Goal: Download file/media

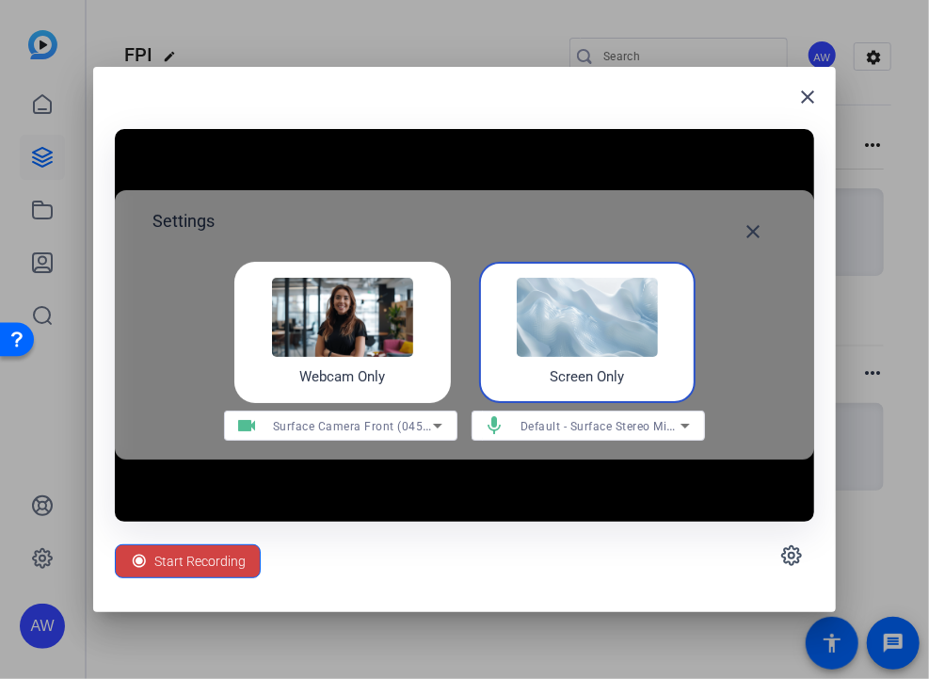
click at [608, 304] on img at bounding box center [587, 317] width 141 height 79
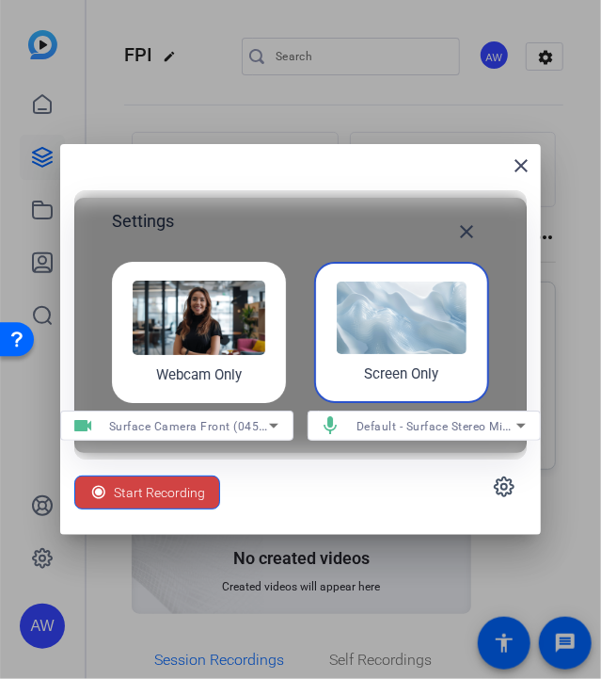
click at [367, 306] on img at bounding box center [402, 317] width 130 height 72
click at [521, 170] on mat-icon "close" at bounding box center [521, 165] width 23 height 23
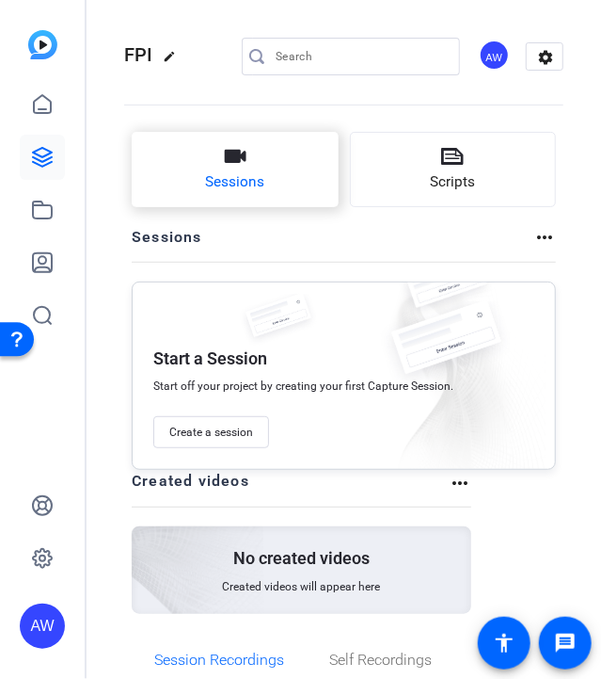
click at [248, 172] on span "Sessions" at bounding box center [234, 182] width 59 height 22
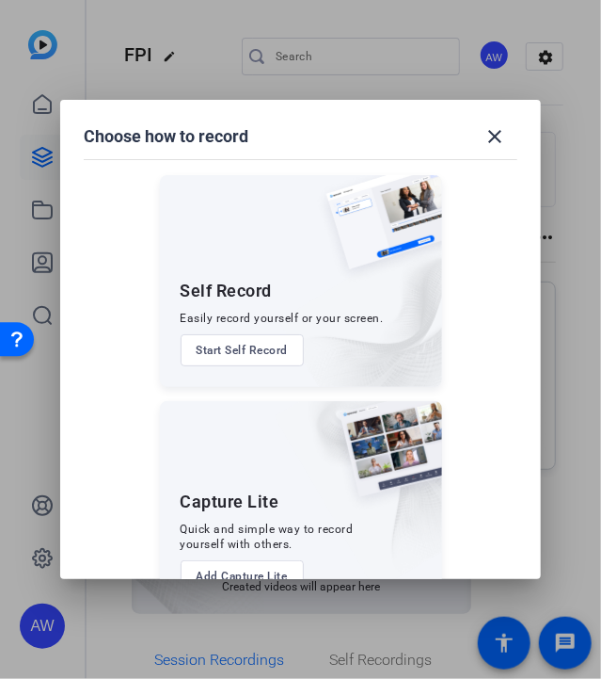
click at [231, 353] on button "Start Self Record" at bounding box center [243, 350] width 124 height 32
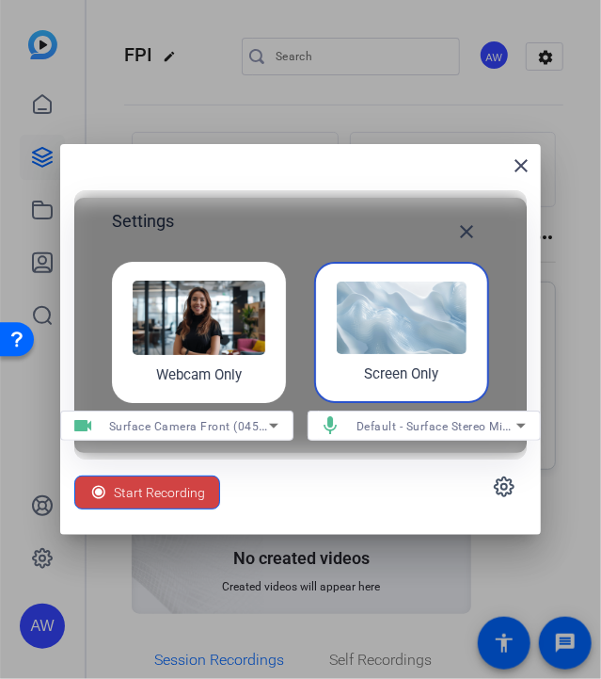
click at [0, 0] on div "Screen Only" at bounding box center [0, 0] width 0 height 0
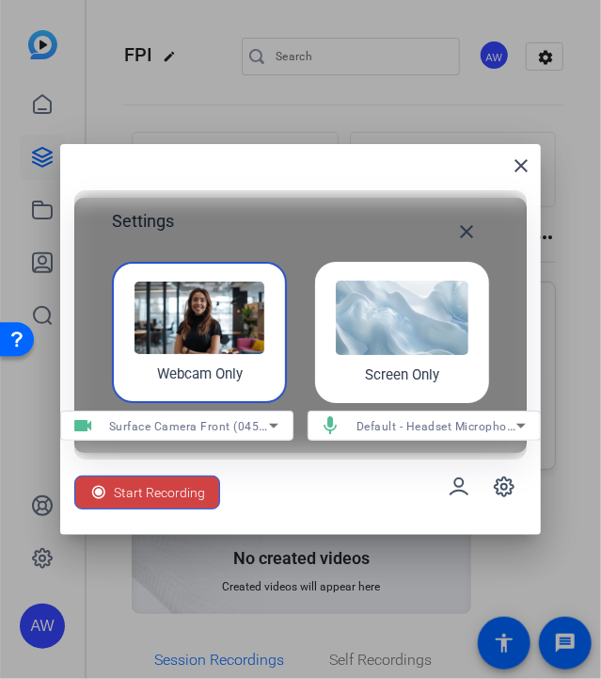
click at [394, 364] on h4 "Screen Only" at bounding box center [402, 375] width 74 height 22
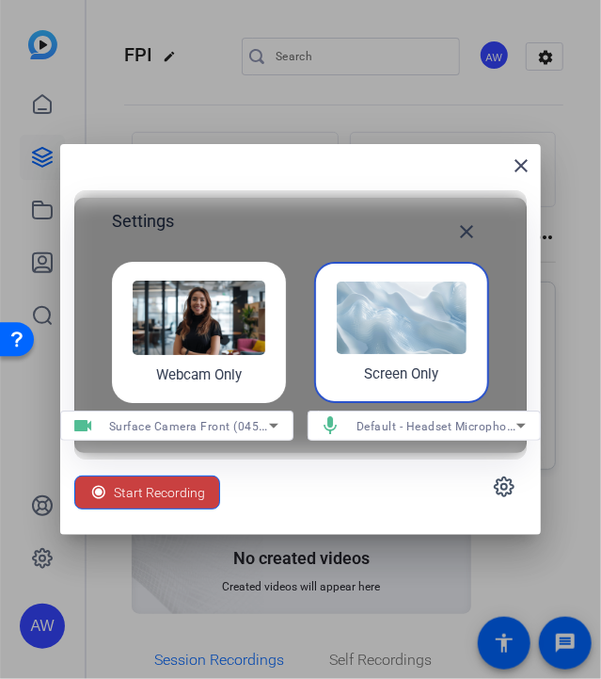
click at [156, 492] on span "Start Recording" at bounding box center [159, 492] width 91 height 36
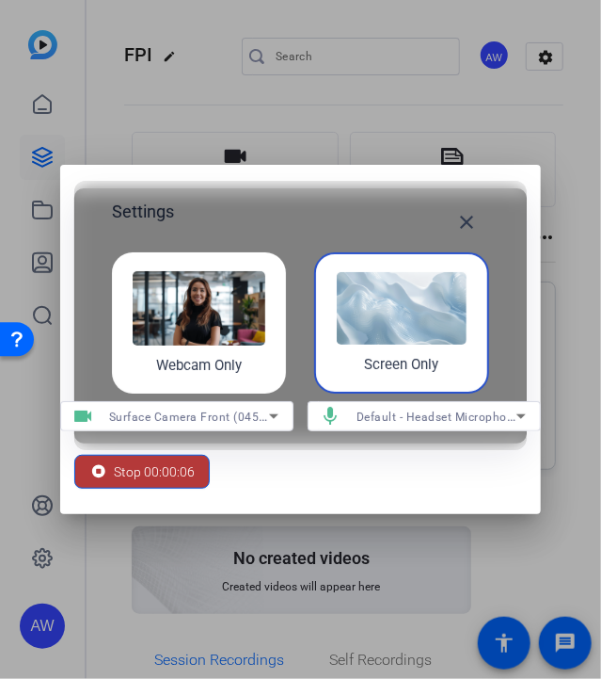
click at [165, 475] on span "Stop 00:00:06" at bounding box center [154, 472] width 81 height 36
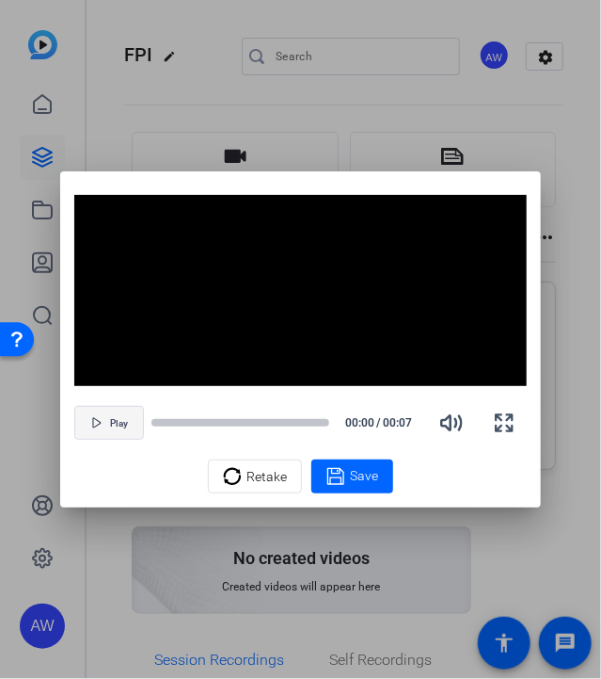
click at [97, 417] on icon "button" at bounding box center [96, 422] width 11 height 11
click at [241, 486] on icon at bounding box center [232, 476] width 19 height 23
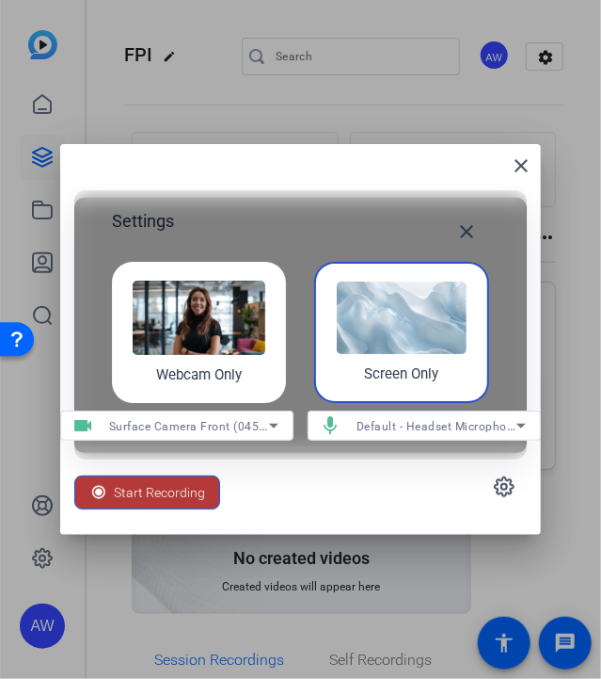
click at [104, 487] on icon at bounding box center [98, 491] width 13 height 13
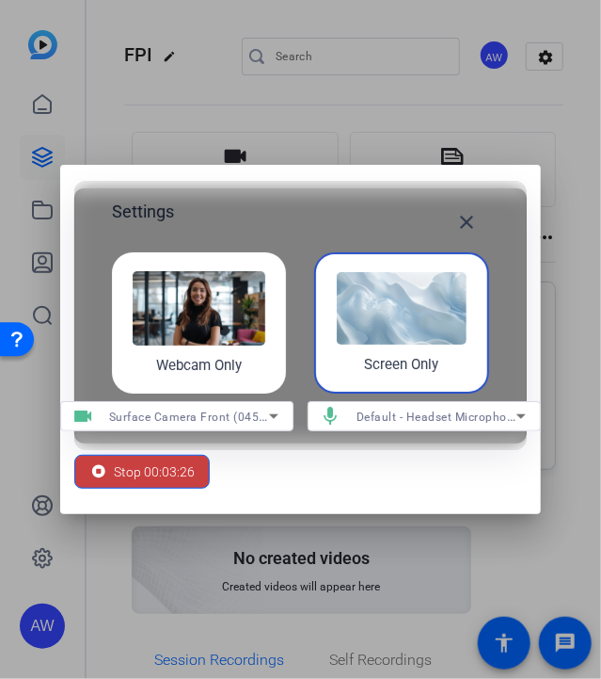
click at [110, 474] on div "Stop 00:03:26" at bounding box center [141, 472] width 105 height 36
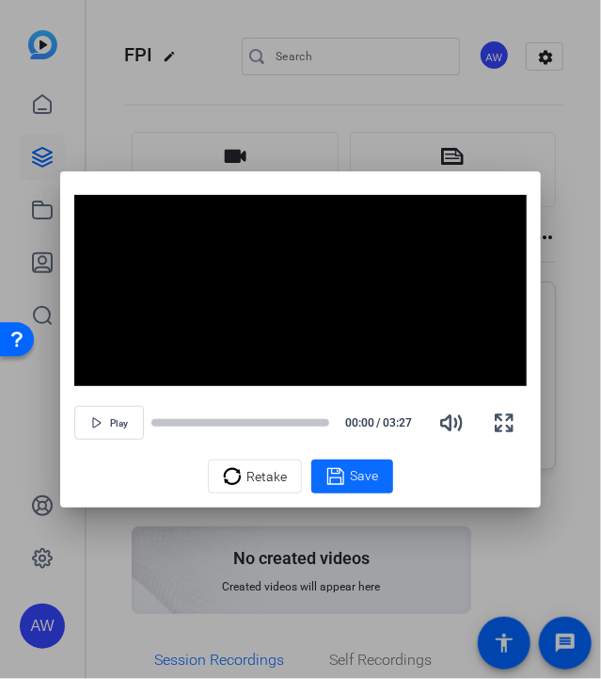
click at [367, 476] on span "Save" at bounding box center [364, 476] width 28 height 20
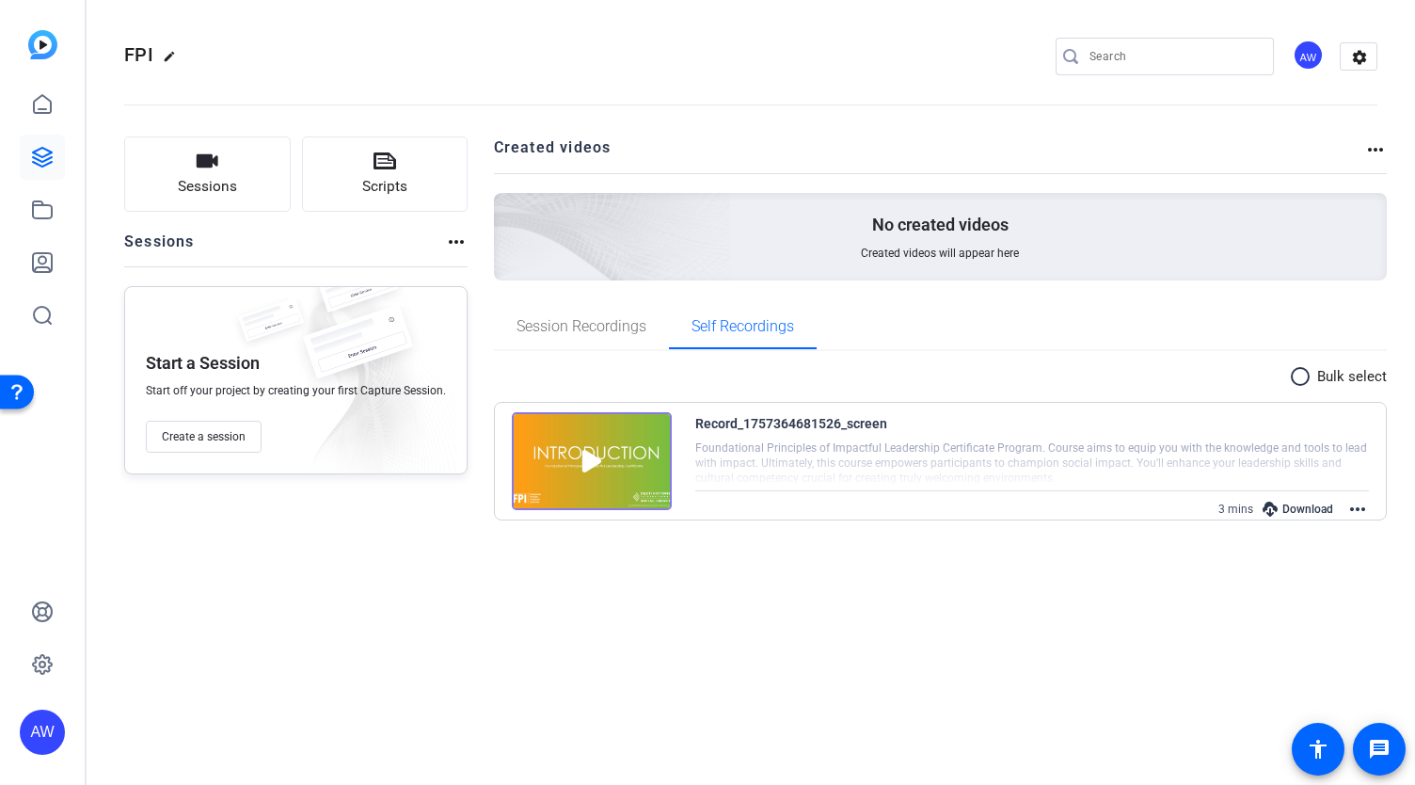
click at [1001, 567] on div "FPI edit AW settings Sessions Scripts Sessions more_horiz Start a Session Start…" at bounding box center [751, 392] width 1329 height 785
click at [1347, 511] on mat-icon "more_horiz" at bounding box center [1358, 509] width 23 height 23
click at [1325, 530] on span "Edit Video" at bounding box center [1313, 530] width 83 height 23
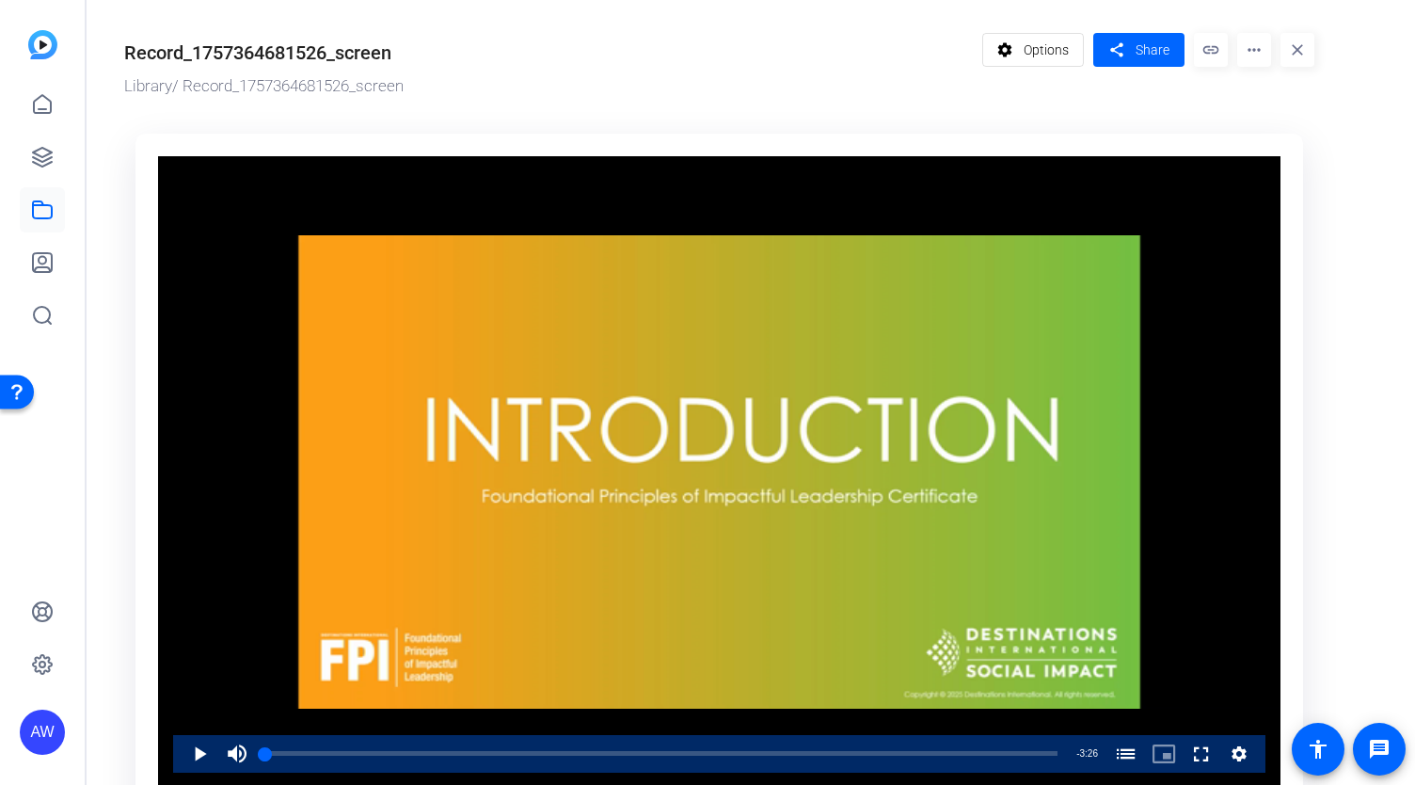
click at [342, 55] on div "Record_1757364681526_screen" at bounding box center [257, 53] width 267 height 28
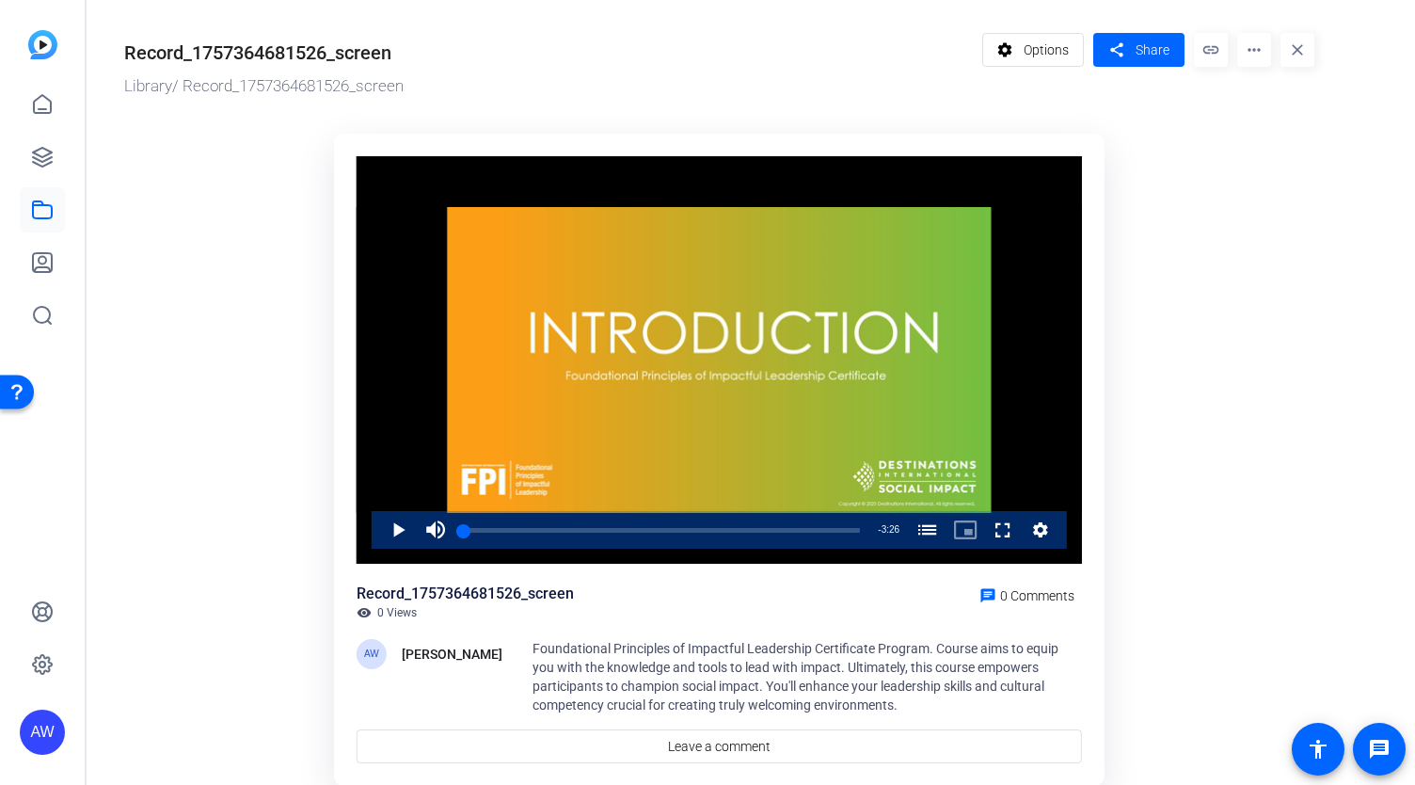
click at [342, 55] on div "Record_1757364681526_screen" at bounding box center [257, 53] width 267 height 28
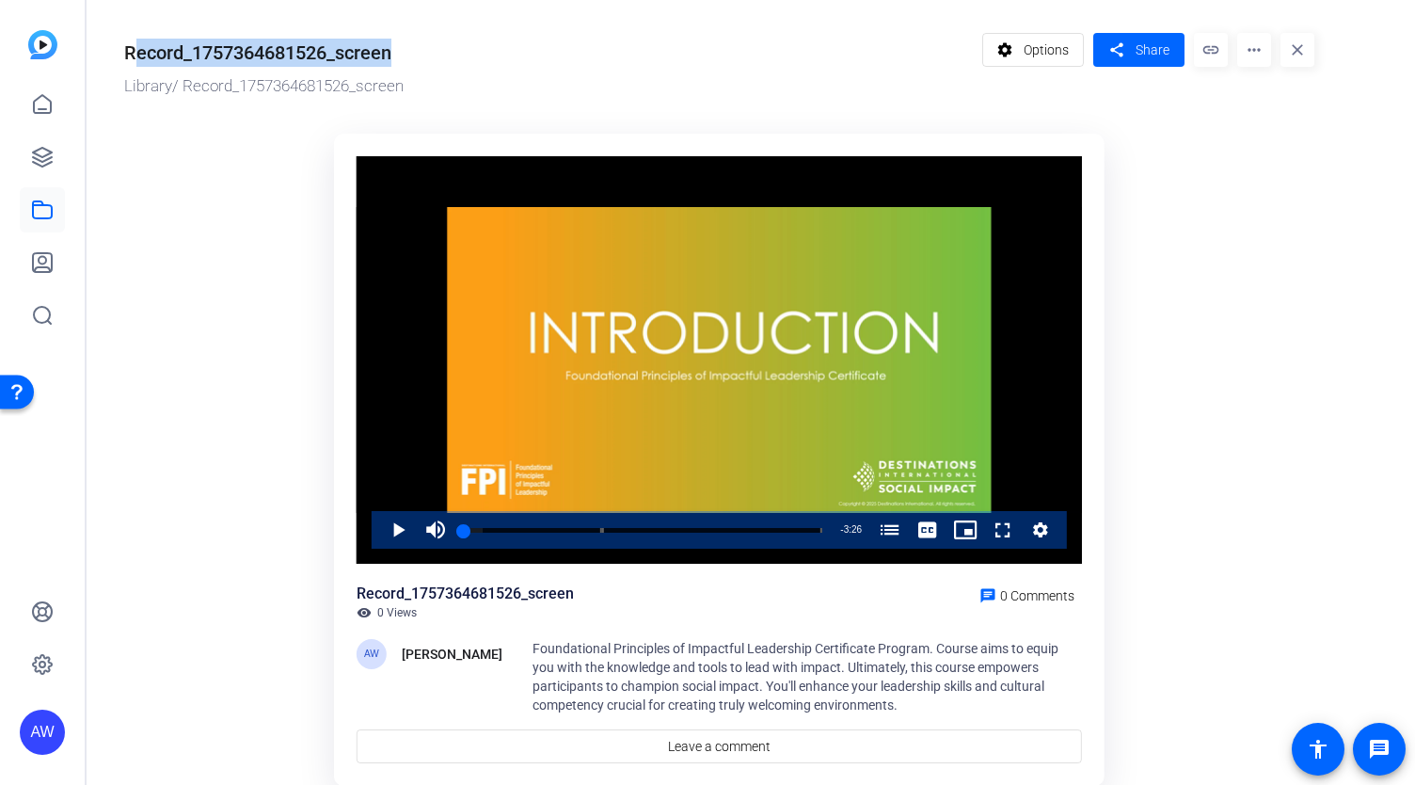
click at [342, 55] on div "Record_1757364681526_screen" at bounding box center [257, 53] width 267 height 28
click at [1268, 63] on mat-icon "more_horiz" at bounding box center [1255, 50] width 34 height 34
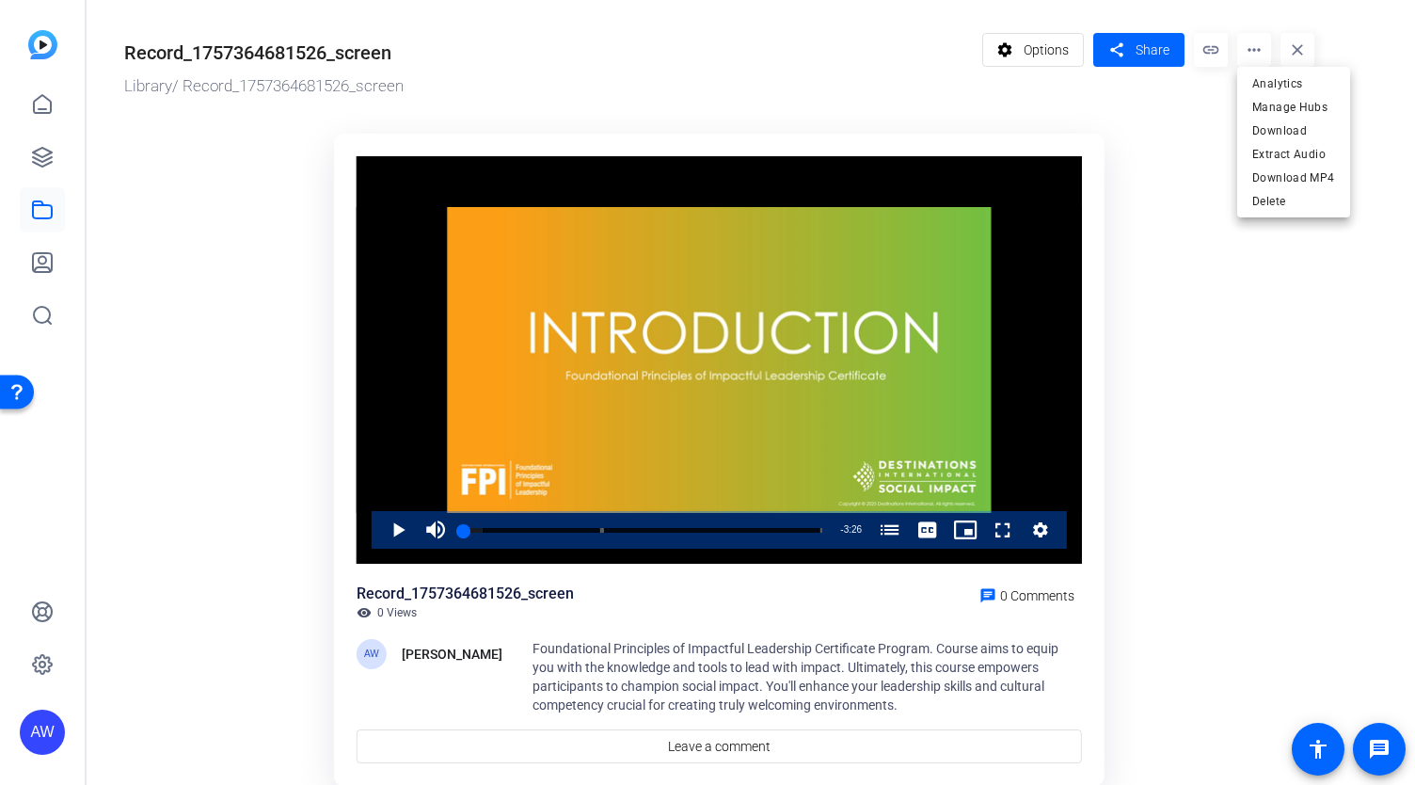
click at [242, 200] on div at bounding box center [707, 392] width 1415 height 785
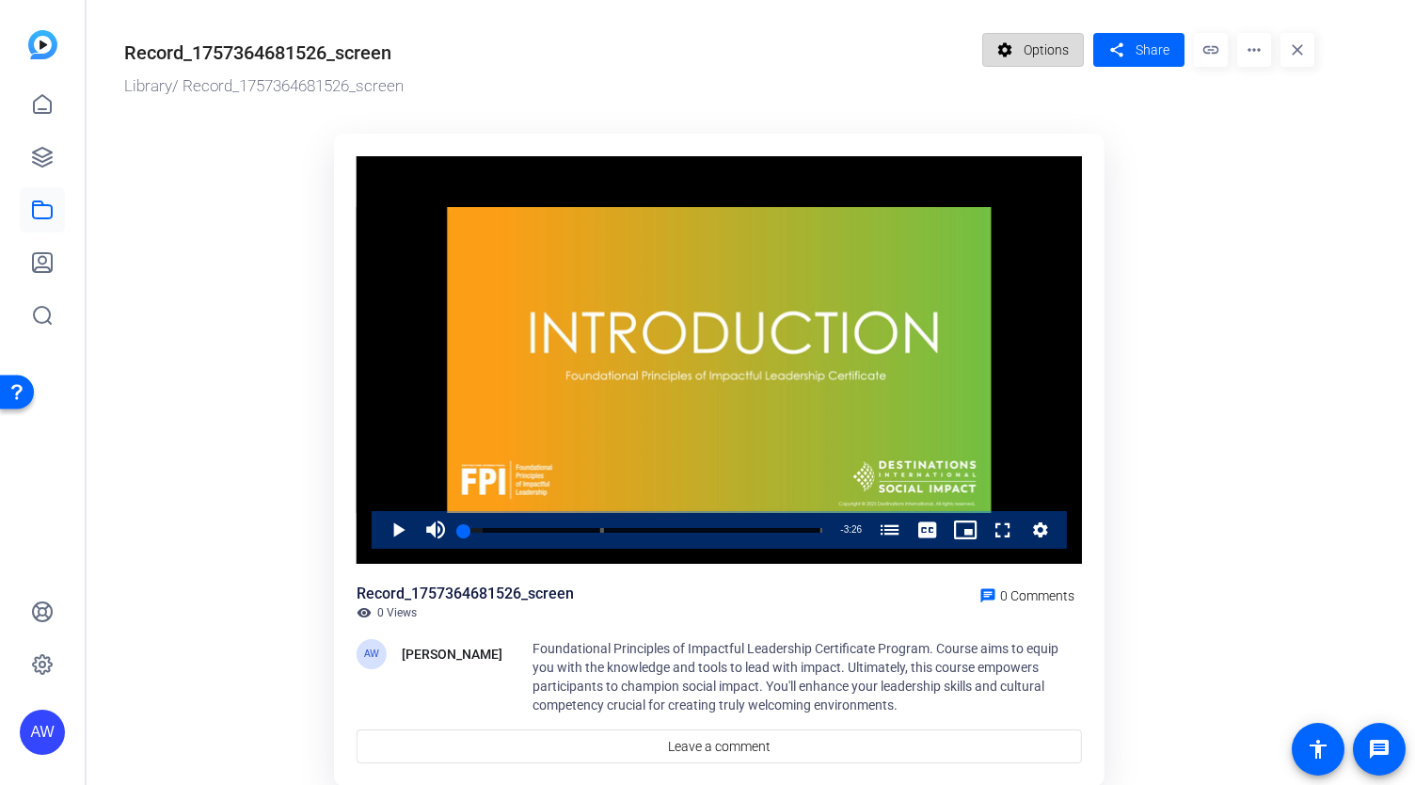
click at [1034, 43] on span "Options" at bounding box center [1046, 50] width 45 height 36
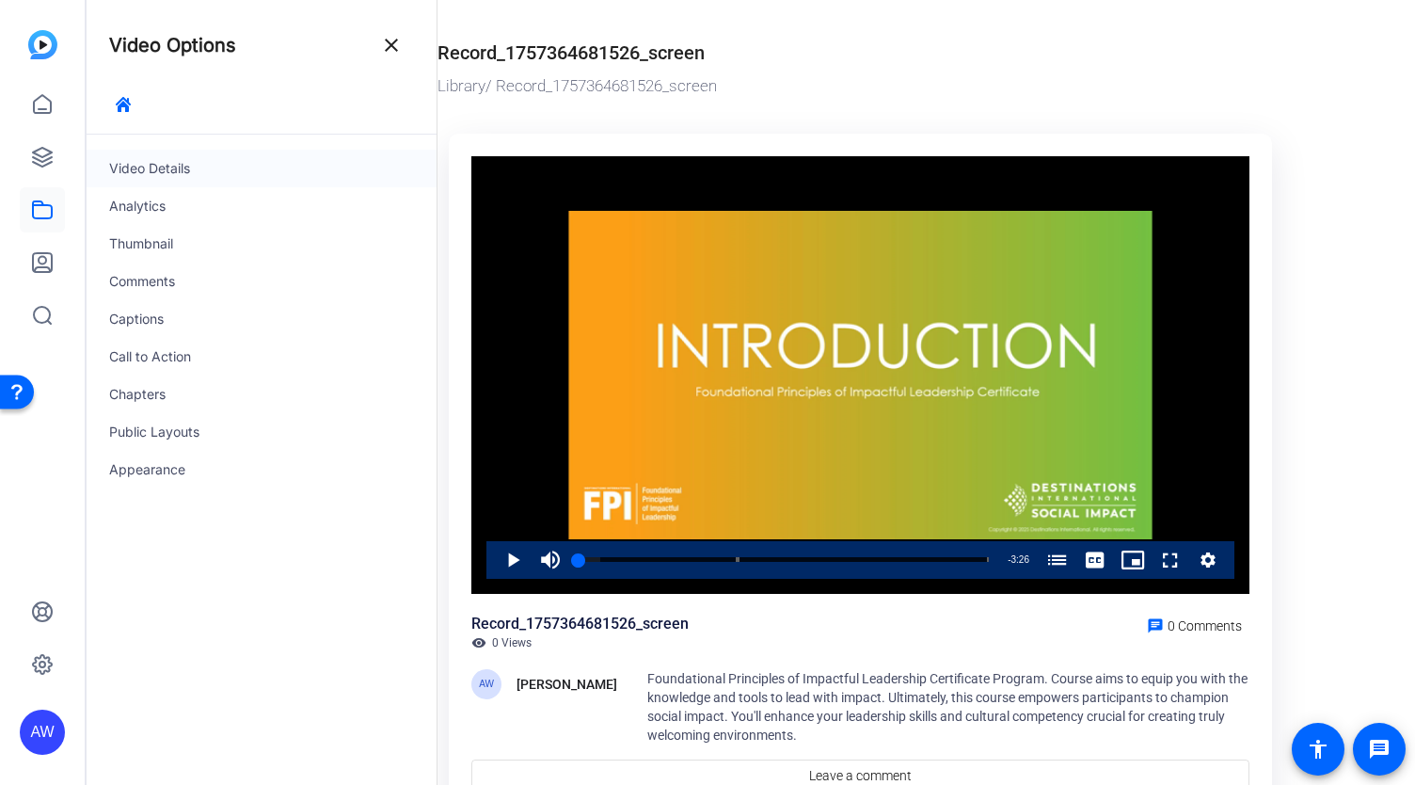
click at [184, 172] on div "Video Details" at bounding box center [262, 169] width 350 height 38
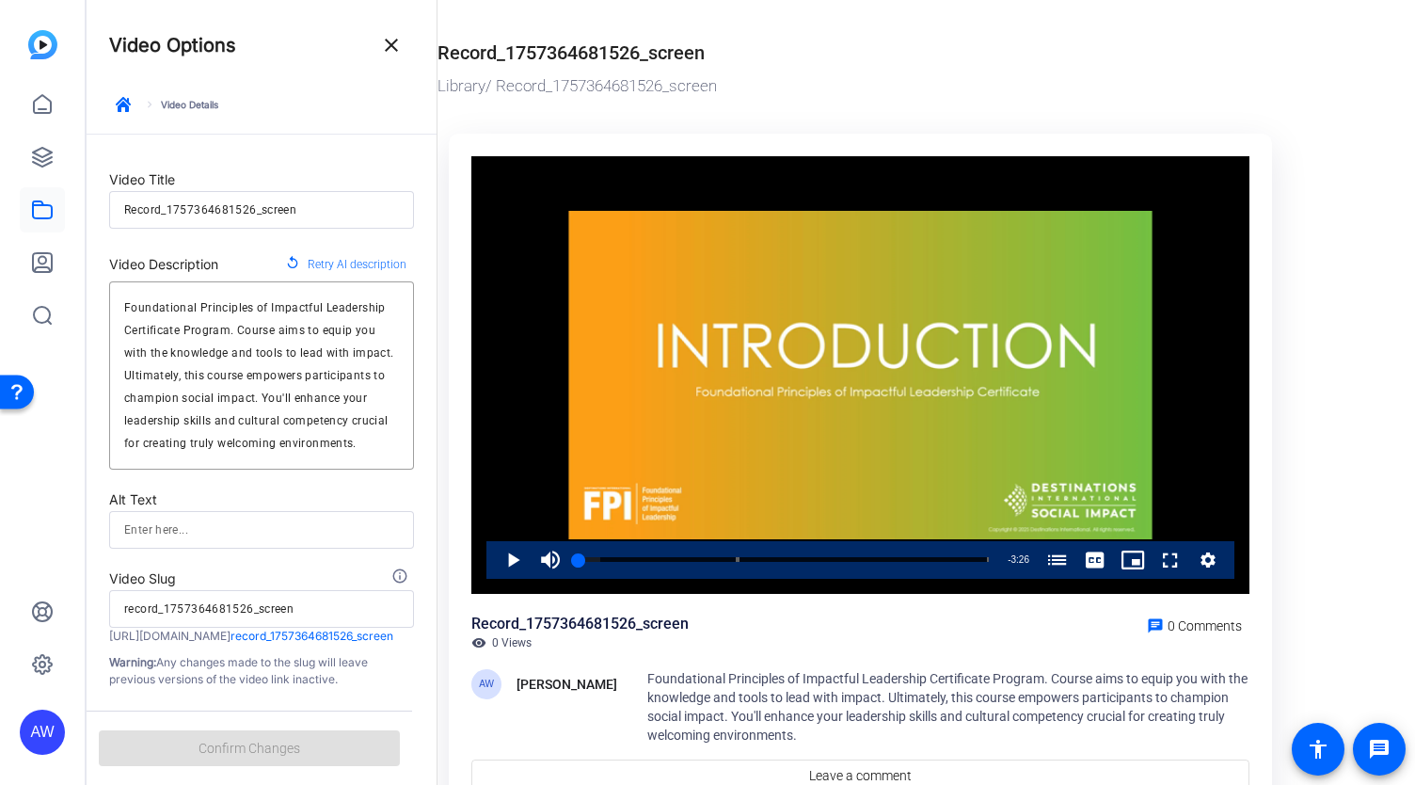
click at [299, 199] on input "Record_1757364681526_screen" at bounding box center [261, 210] width 275 height 23
type input "I"
type input "i"
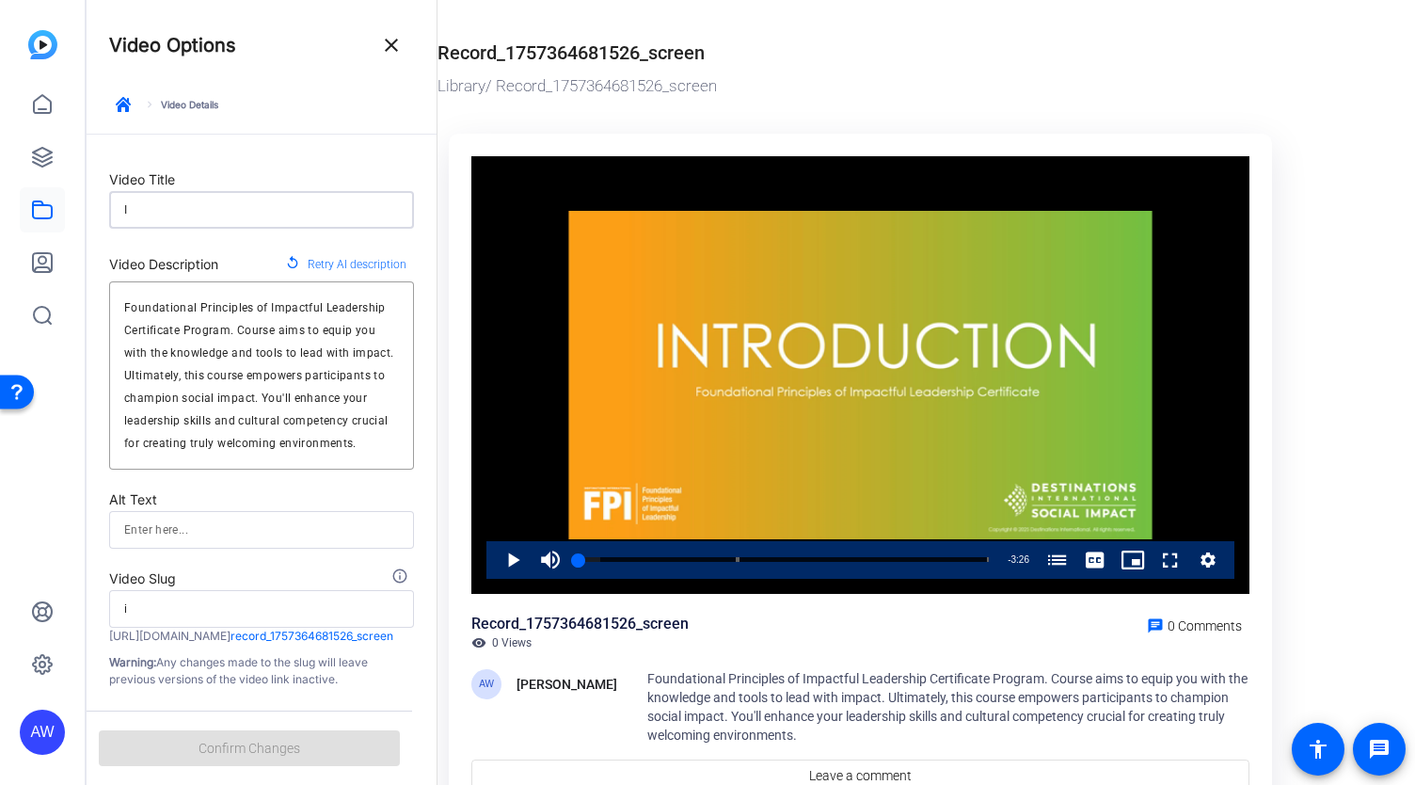
type input "In"
type input "in"
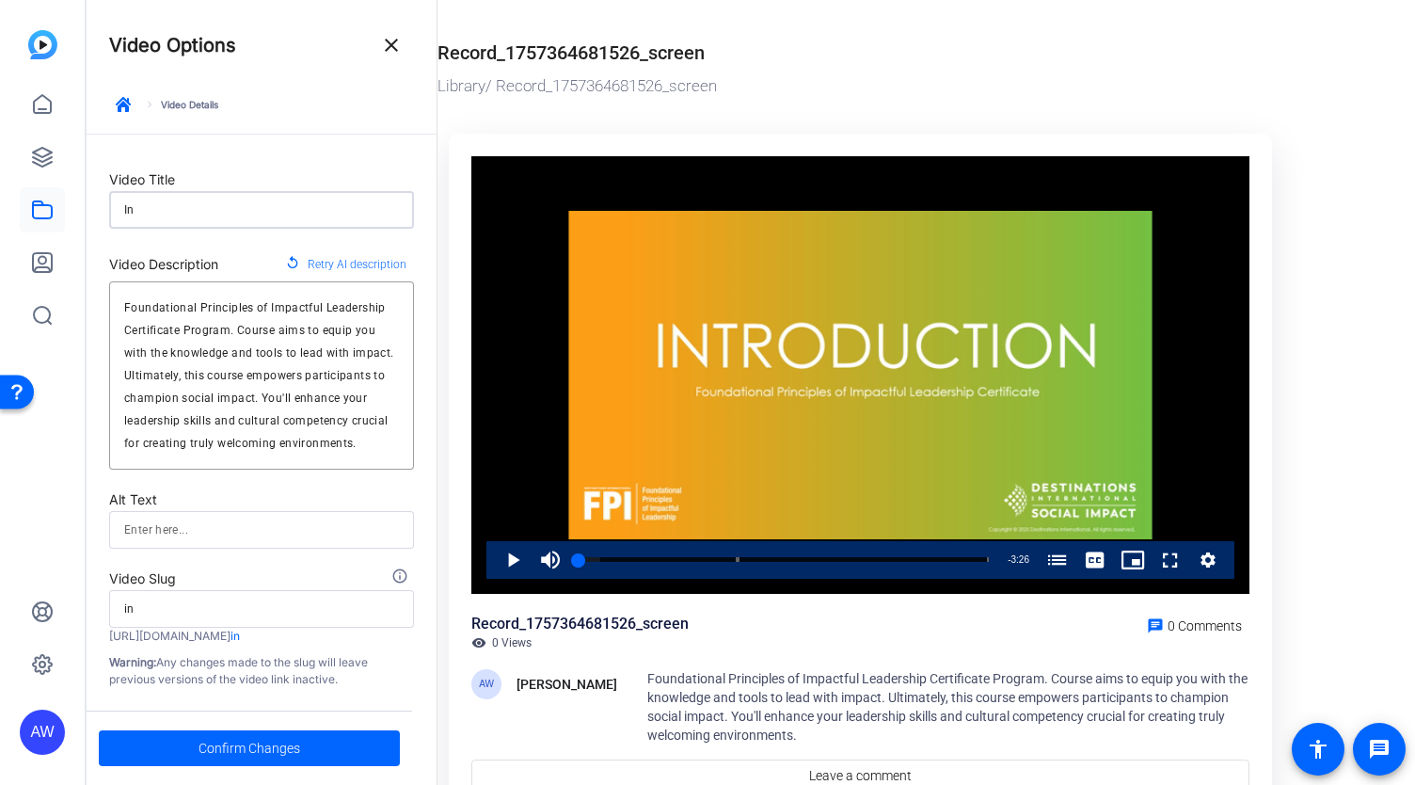
type input "Int"
type input "int"
type input "Intr"
type input "intr"
type input "Intro"
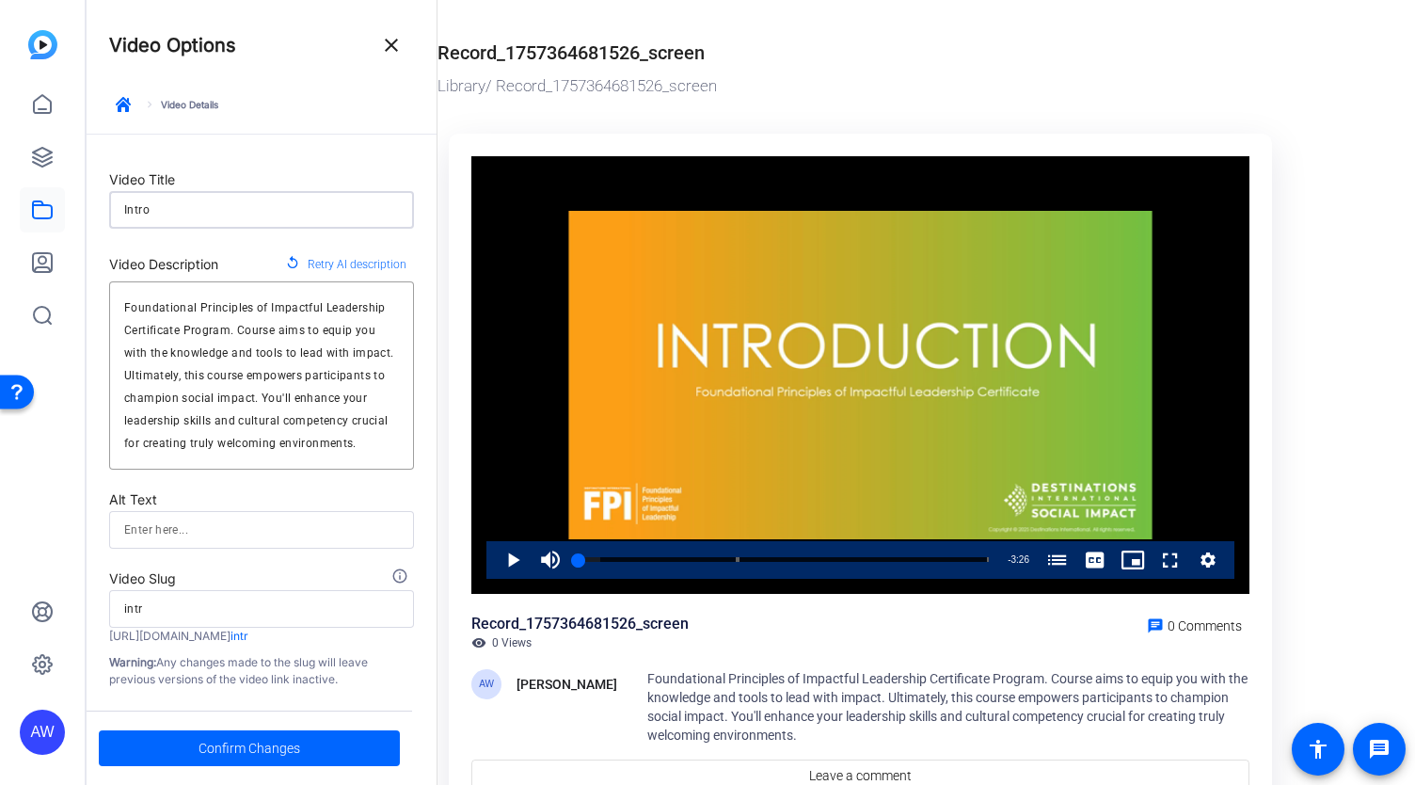
type input "intro"
type input "Introd"
type input "introd"
type input "Introdu"
type input "introdu"
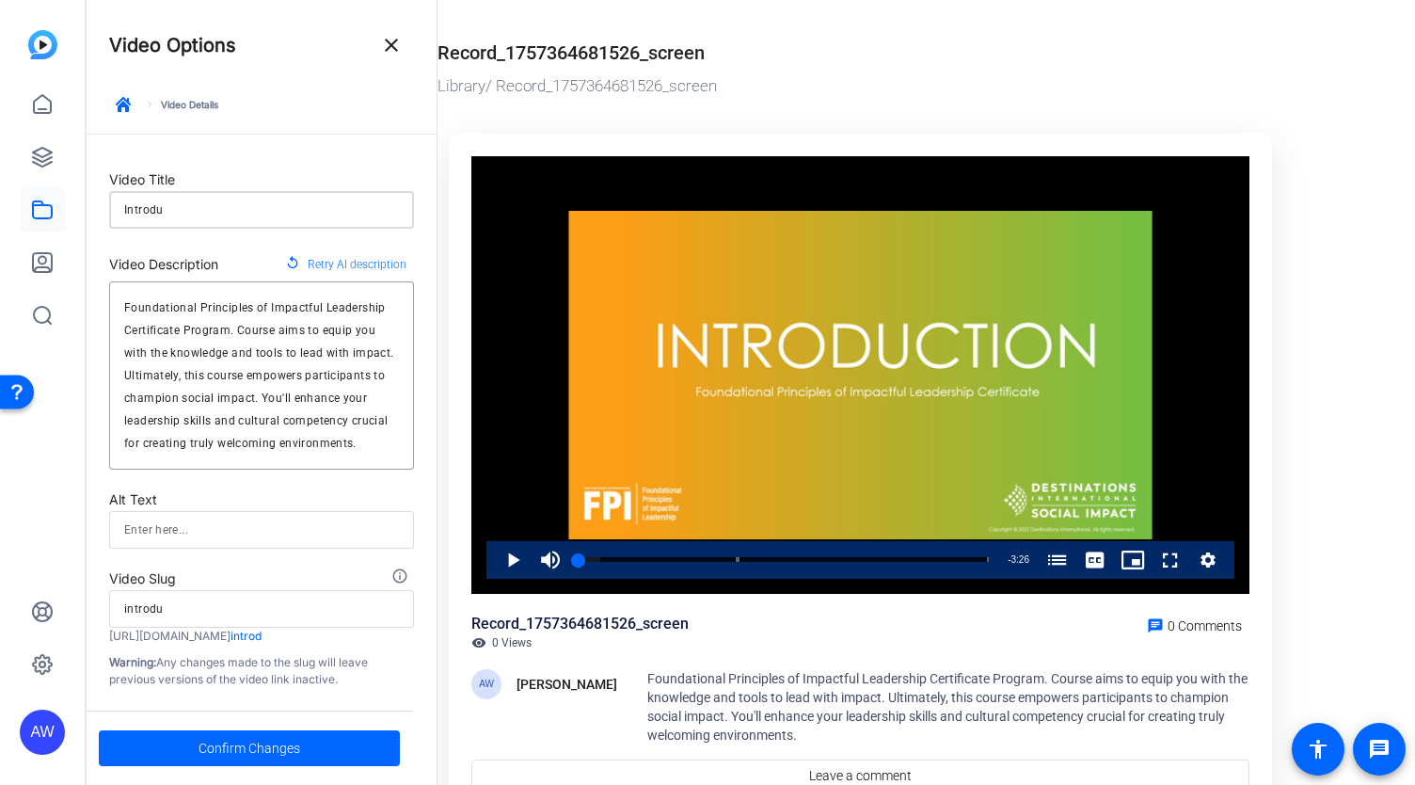
type input "Introduc"
type input "introduc"
type input "Introduct"
type input "introduct"
type input "Introducti"
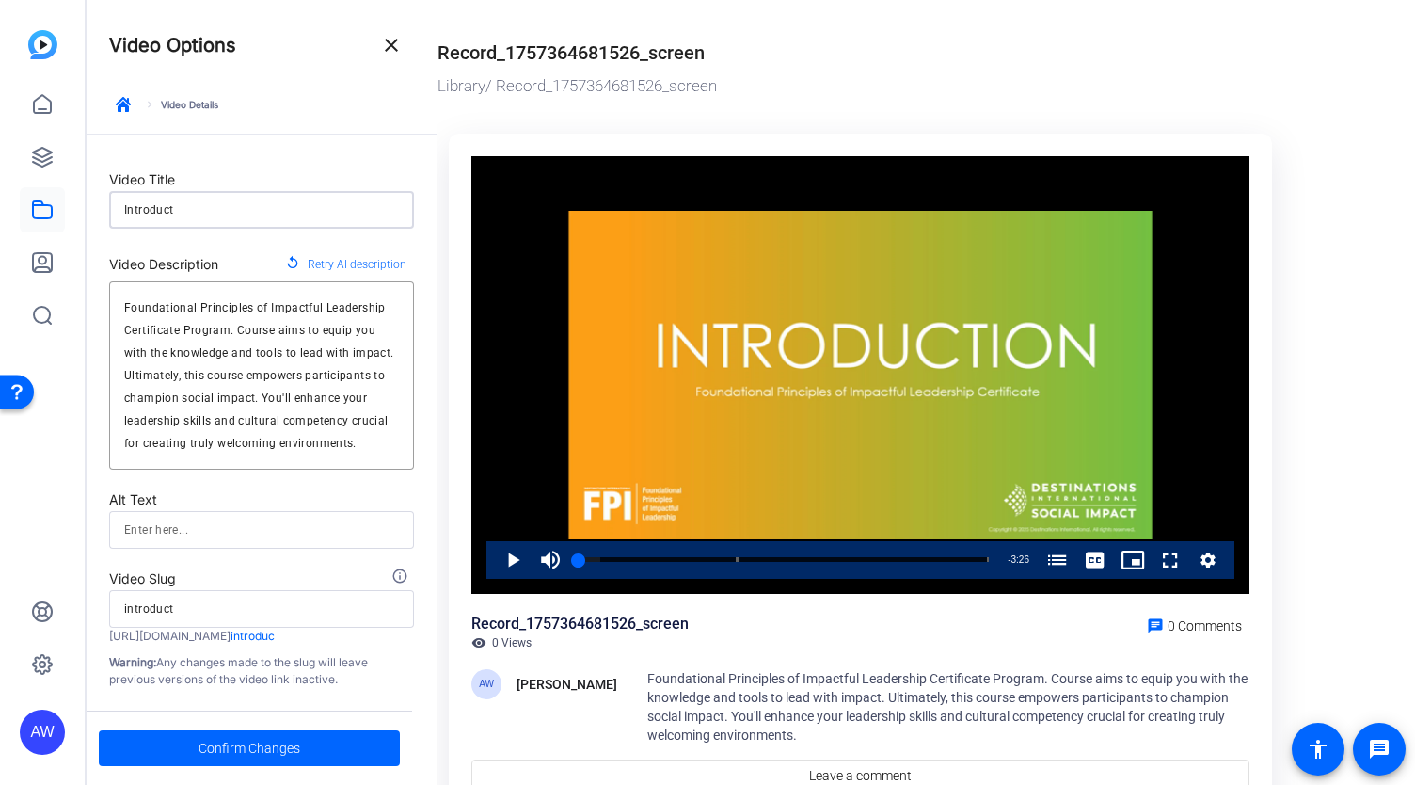
type input "introducti"
type input "Introductio"
type input "introductio"
type input "Introduction"
type input "introduction"
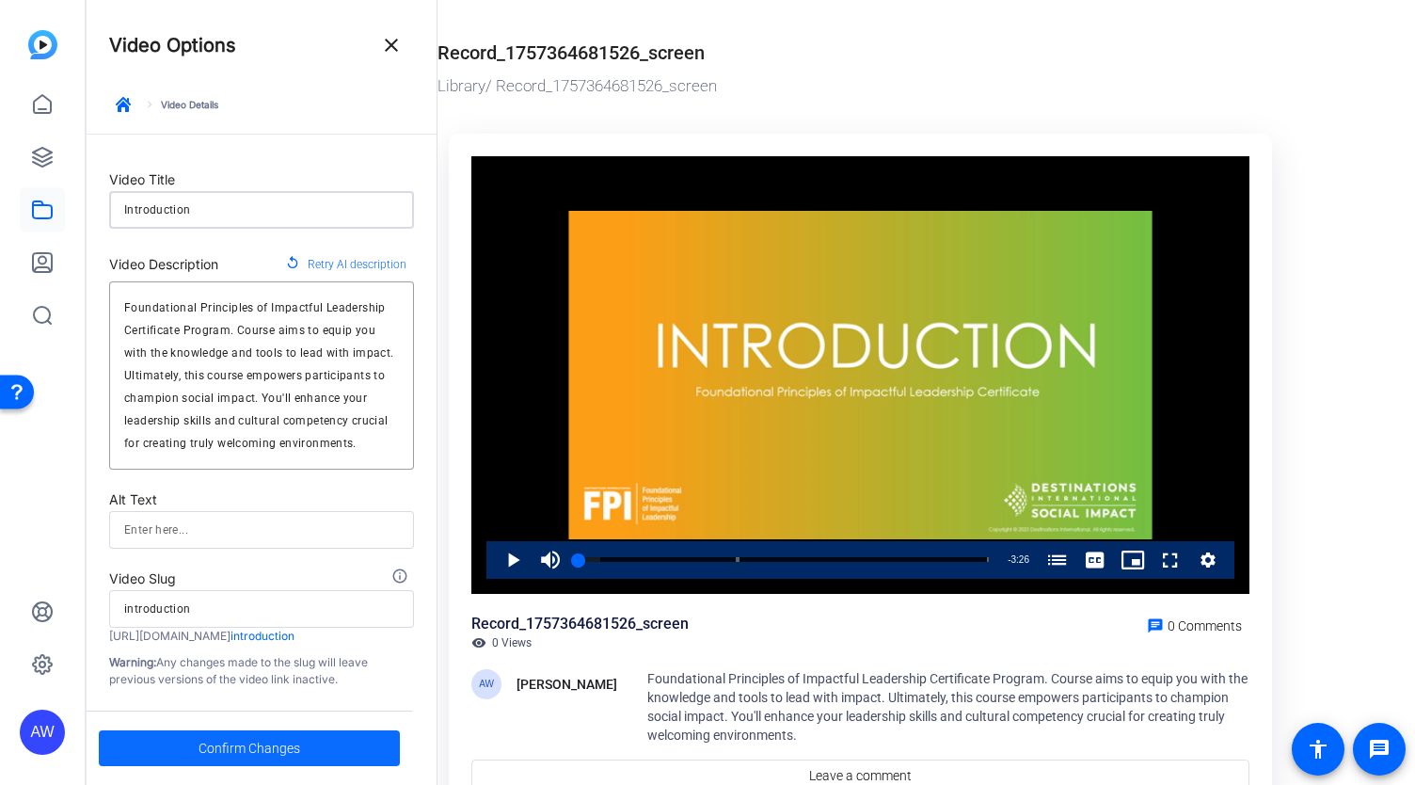
type input "Introduction"
click at [231, 745] on span "Confirm Changes" at bounding box center [250, 748] width 102 height 36
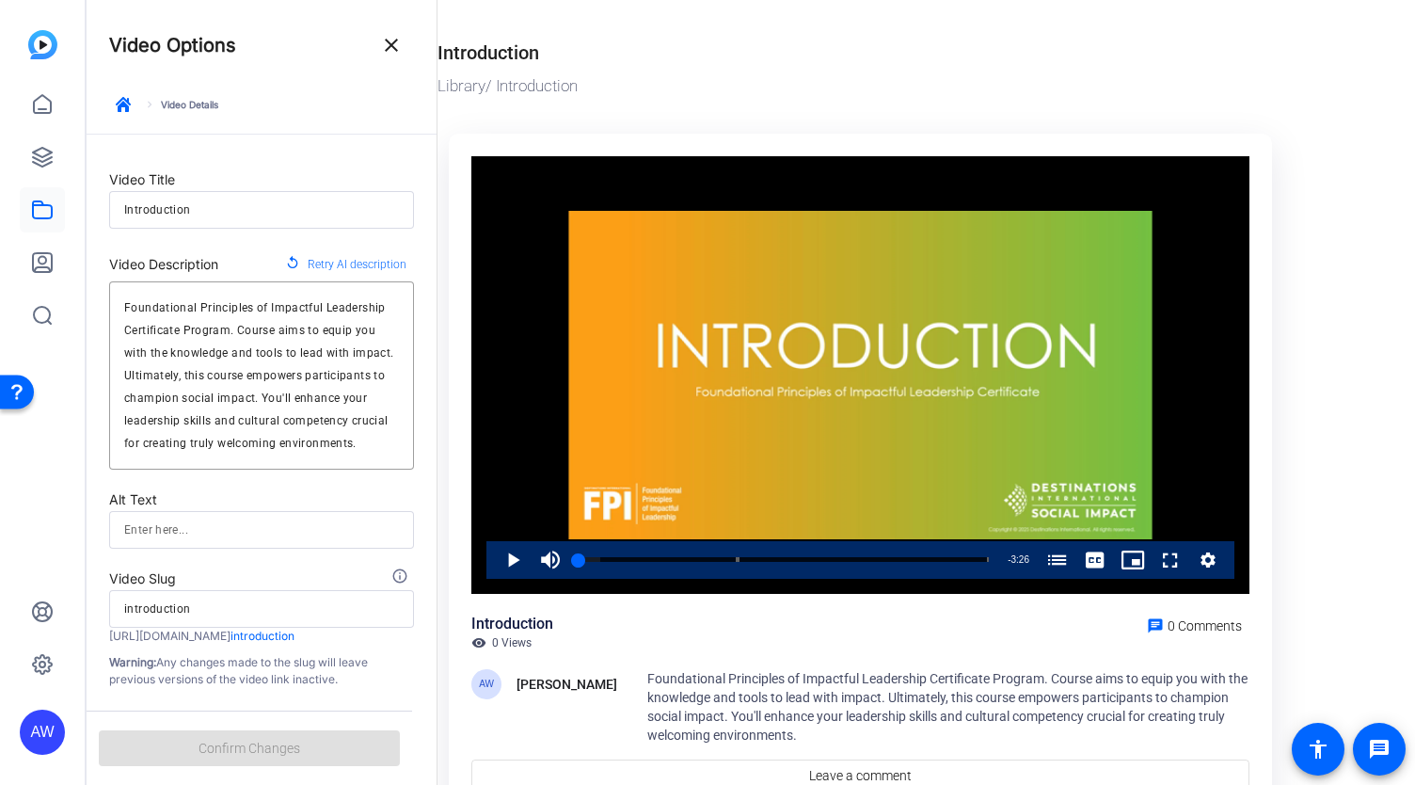
click at [828, 79] on div "Library / Introduction" at bounding box center [861, 86] width 846 height 24
click at [410, 50] on span at bounding box center [391, 45] width 45 height 45
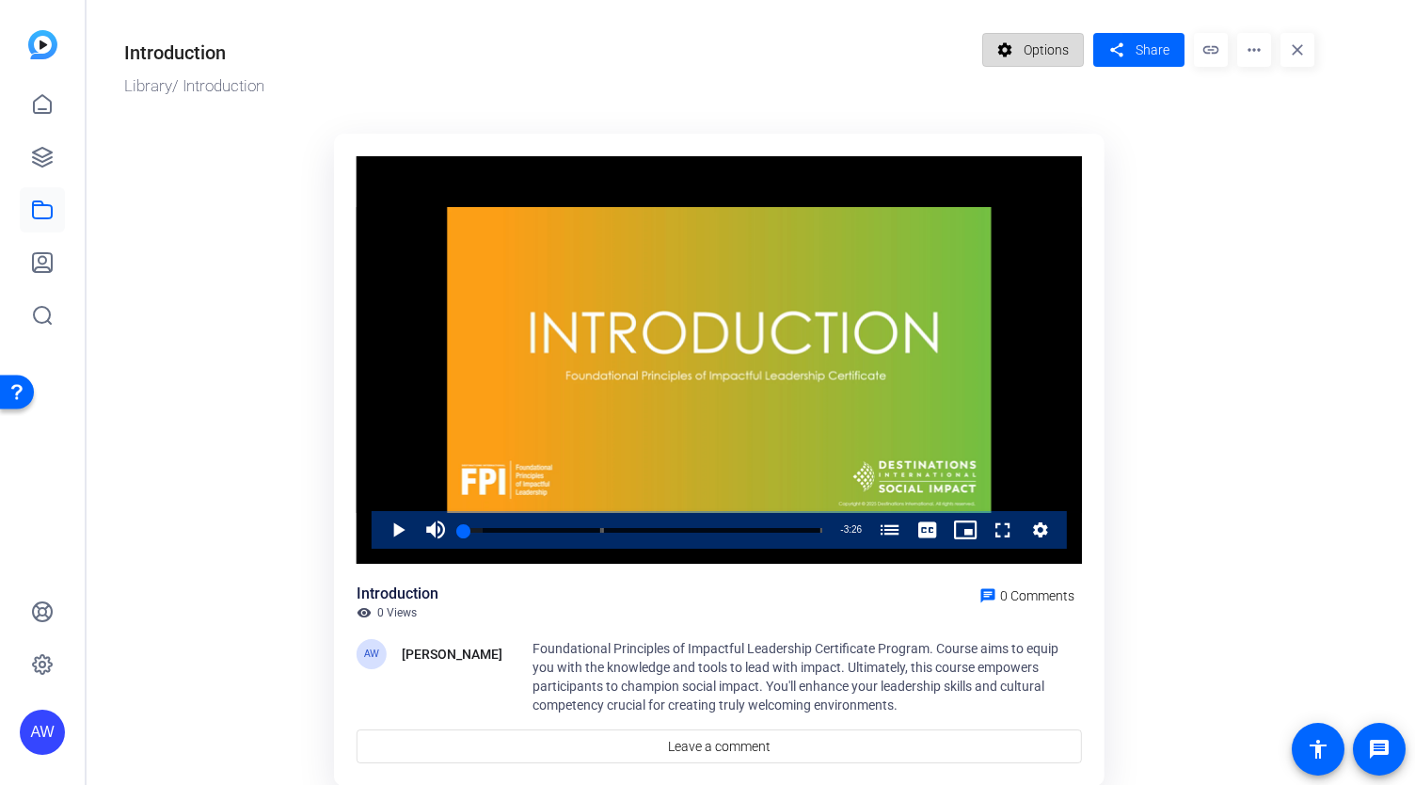
click at [1063, 62] on span "Options" at bounding box center [1046, 50] width 45 height 36
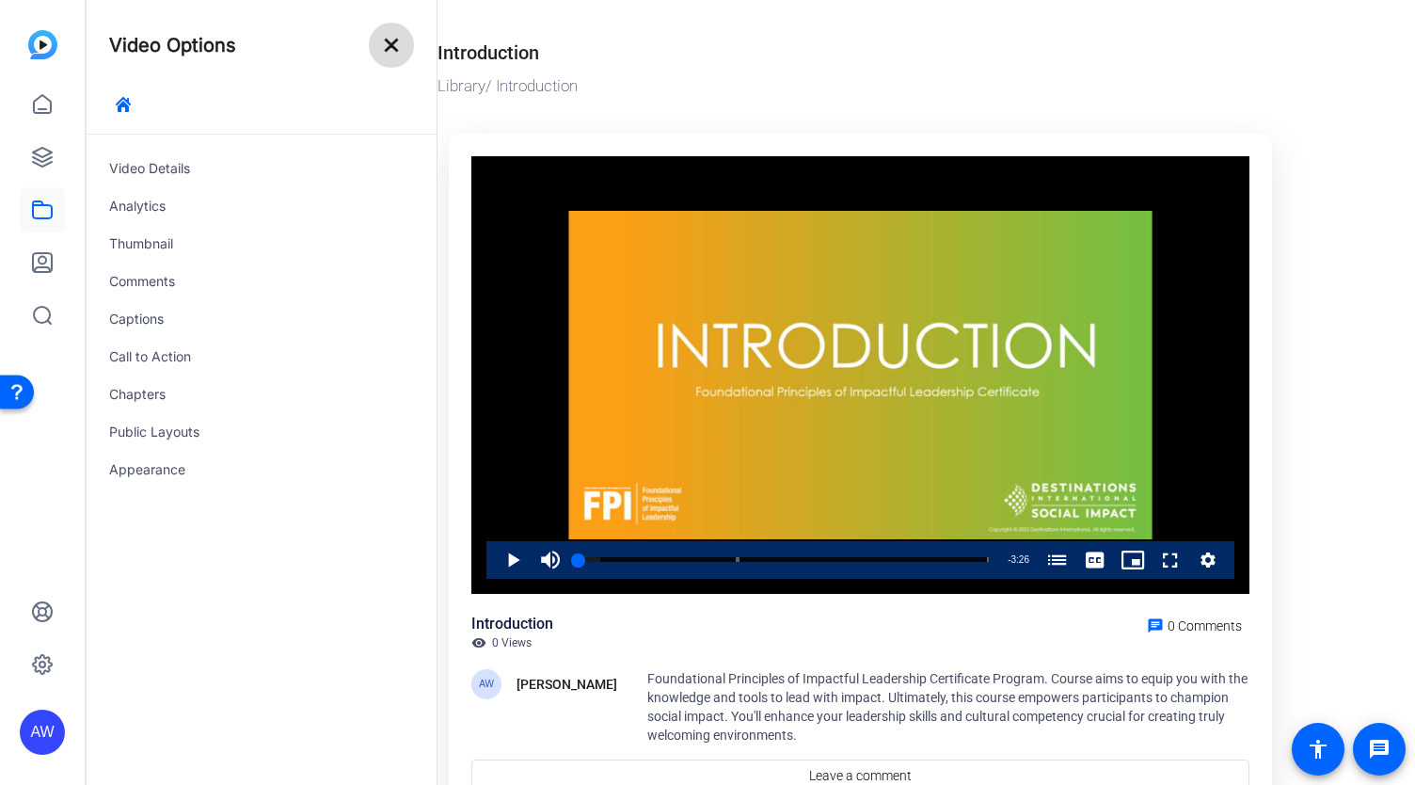
click at [396, 49] on mat-icon "close" at bounding box center [391, 45] width 23 height 23
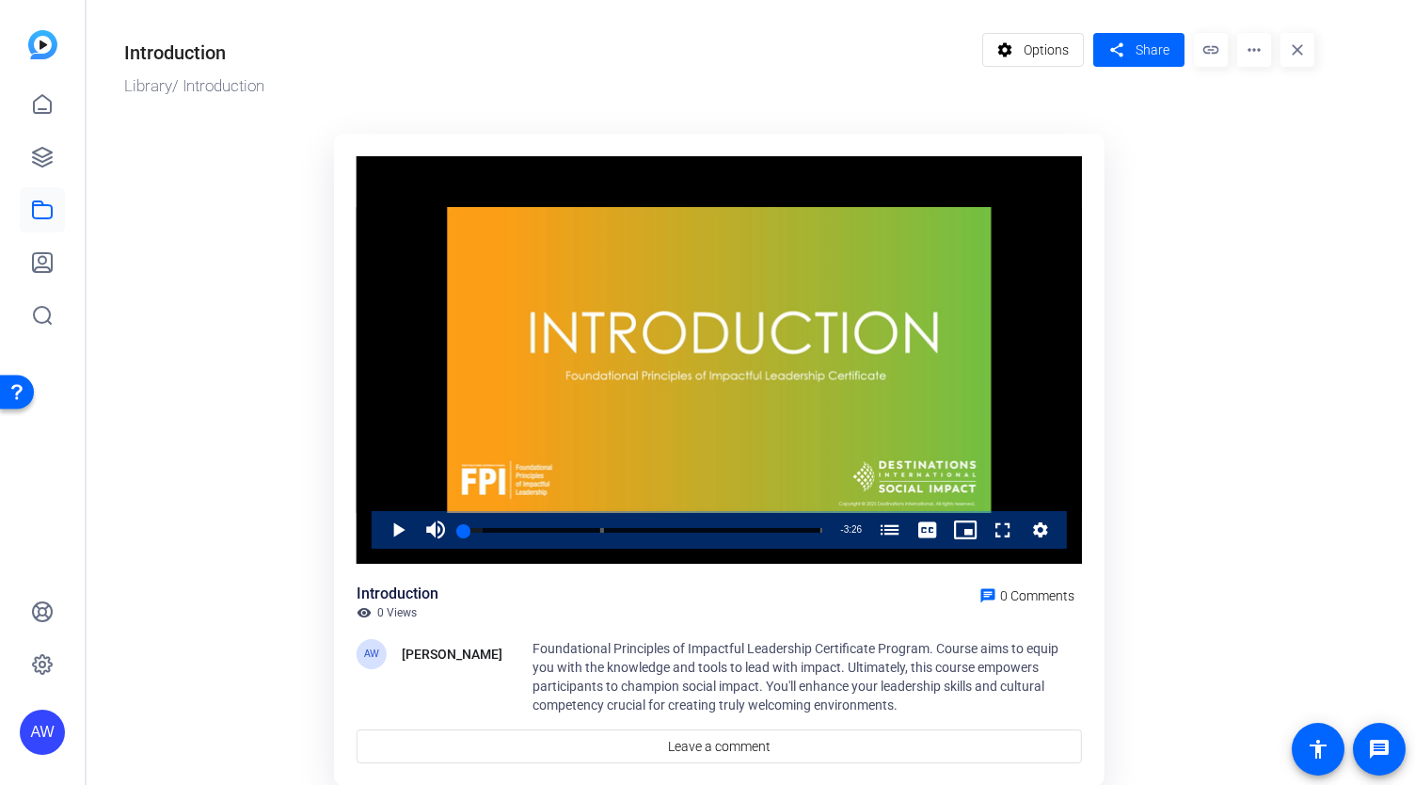
click at [1269, 49] on mat-icon "more_horiz" at bounding box center [1255, 50] width 34 height 34
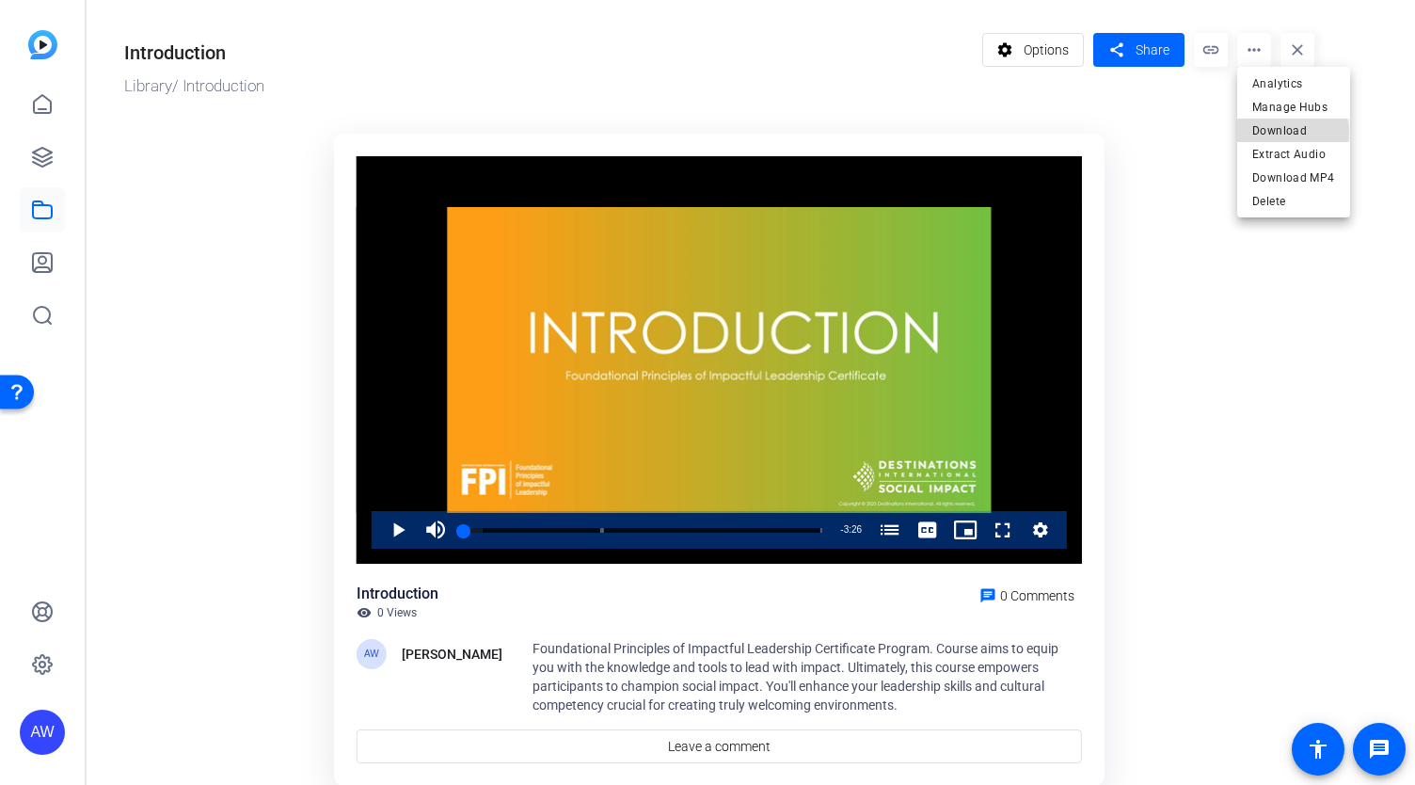
click at [1281, 133] on span "Download" at bounding box center [1294, 131] width 83 height 23
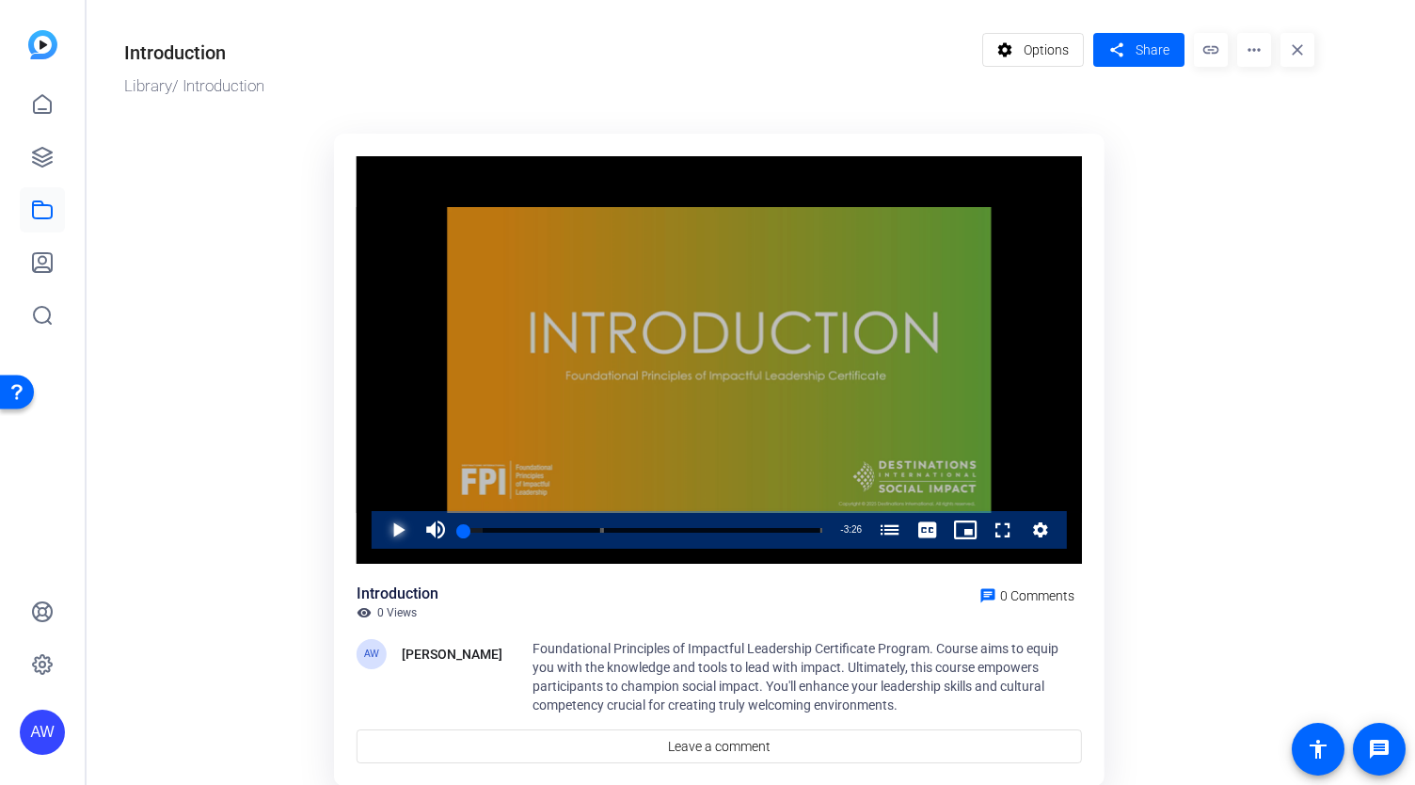
click at [379, 535] on span "Video Player" at bounding box center [379, 530] width 0 height 38
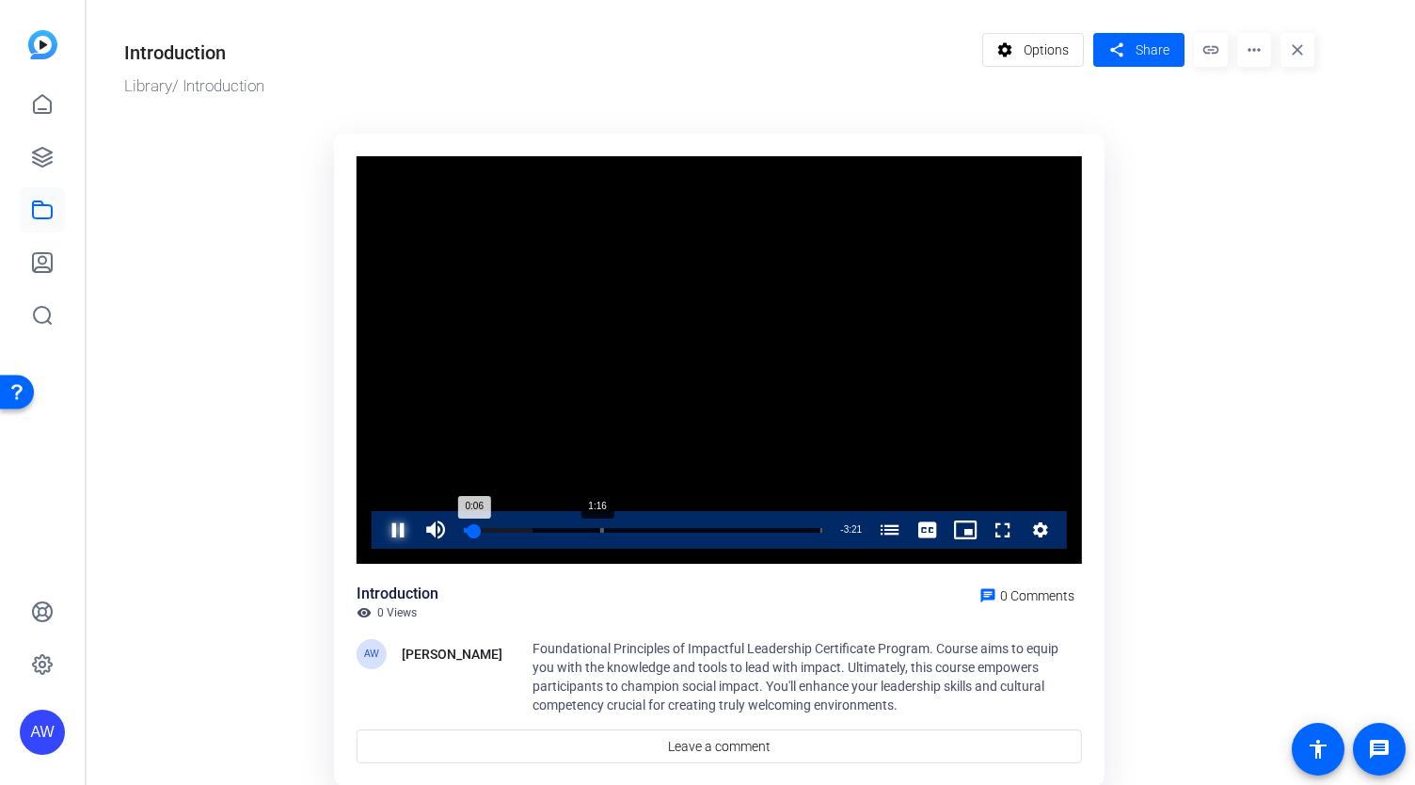
click at [596, 534] on div "Loaded : 19.30% 1:16 0:06 (00:02) (01:20)" at bounding box center [643, 530] width 377 height 38
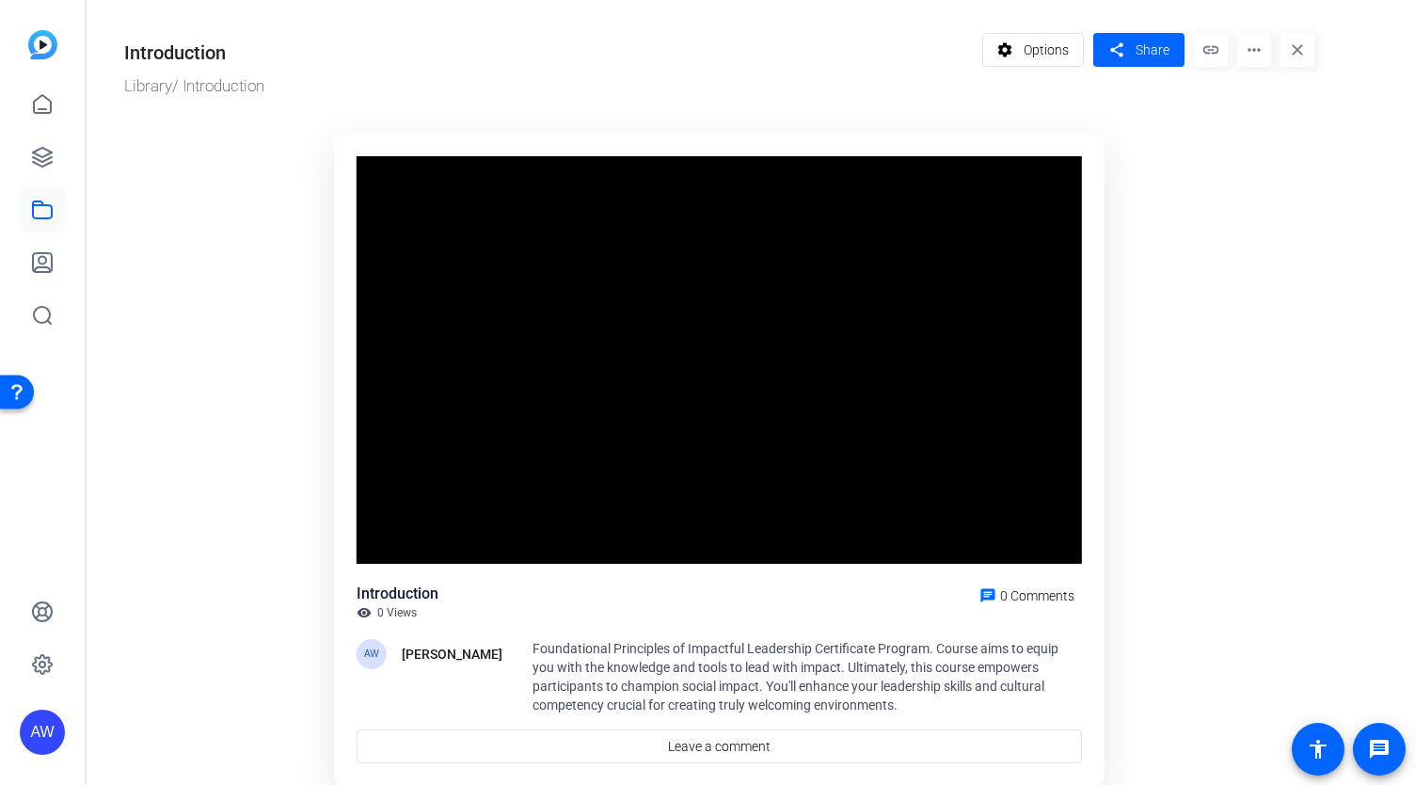
drag, startPoint x: 1414, startPoint y: 144, endPoint x: 419, endPoint y: 477, distance: 1049.1
click at [401, 467] on video "Video Player" at bounding box center [720, 360] width 726 height 408
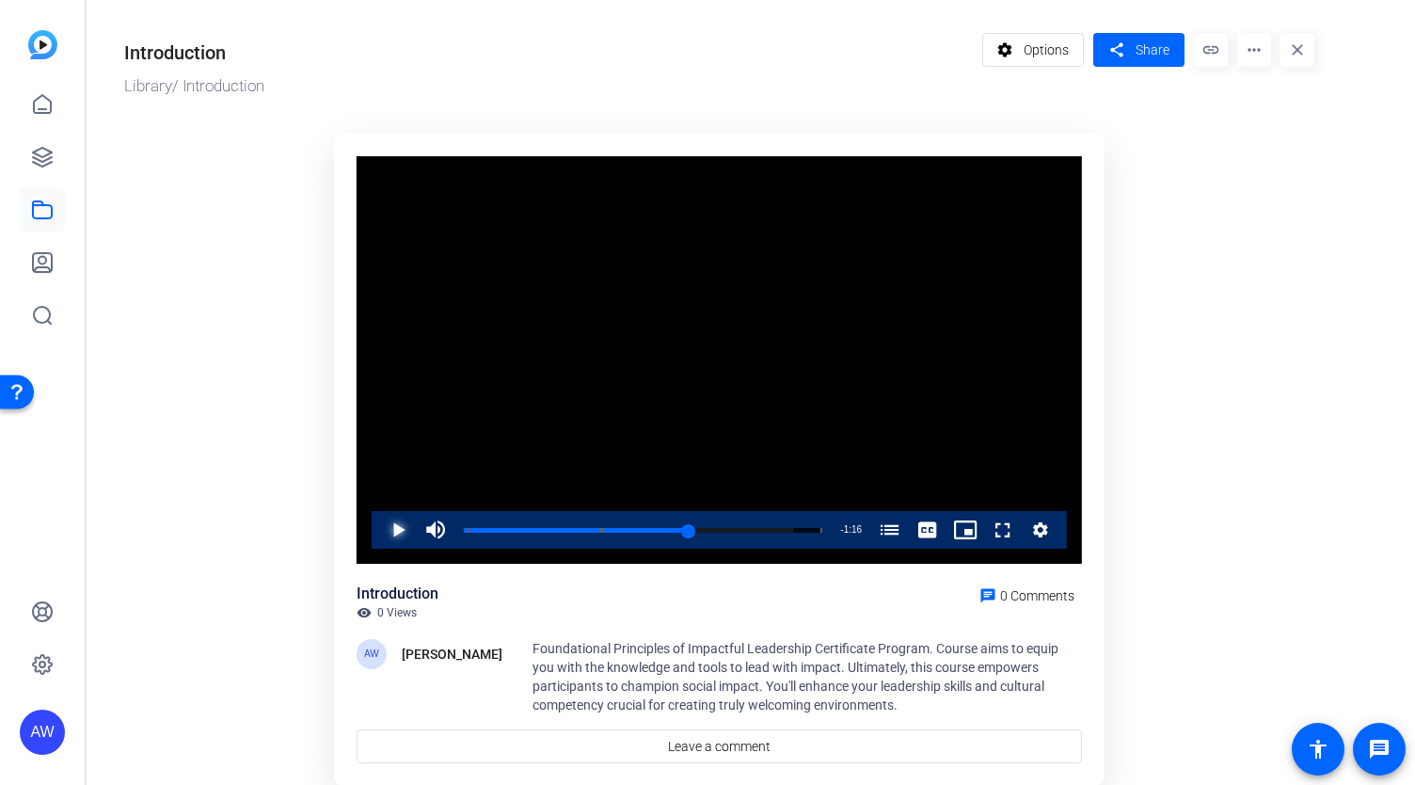
click at [379, 534] on span "Video Player" at bounding box center [379, 530] width 0 height 38
click at [379, 535] on span "Video Player" at bounding box center [379, 530] width 0 height 38
